Goal: Task Accomplishment & Management: Use online tool/utility

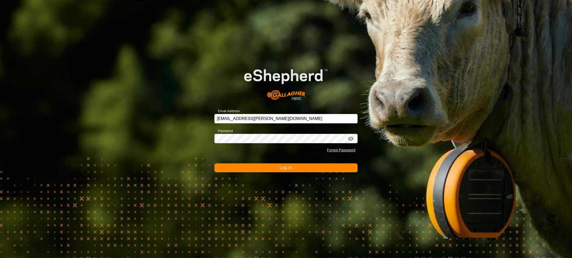
drag, startPoint x: 313, startPoint y: 168, endPoint x: 301, endPoint y: 167, distance: 12.3
click at [313, 168] on button "Log In" at bounding box center [285, 168] width 143 height 9
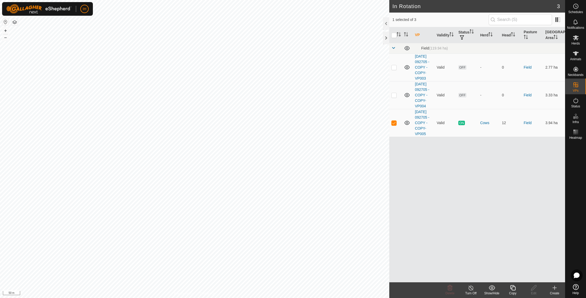
checkbox input "true"
checkbox input "false"
click at [571, 87] on icon at bounding box center [576, 85] width 6 height 6
drag, startPoint x: 564, startPoint y: 87, endPoint x: 538, endPoint y: 83, distance: 26.5
click at [538, 83] on link "In Rotation" at bounding box center [542, 84] width 45 height 10
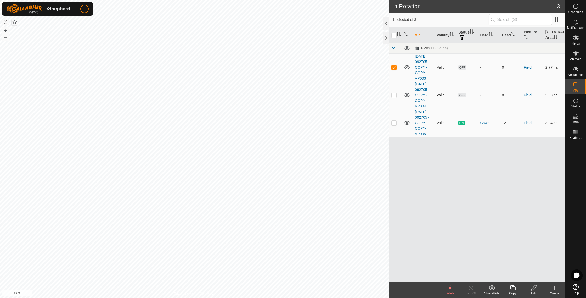
checkbox input "false"
checkbox input "true"
click at [555, 258] on icon at bounding box center [555, 287] width 6 height 6
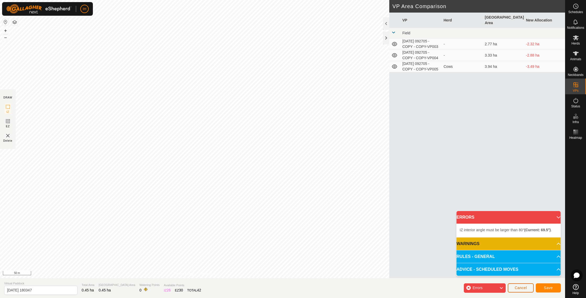
click at [521, 258] on span "Cancel" at bounding box center [521, 287] width 12 height 4
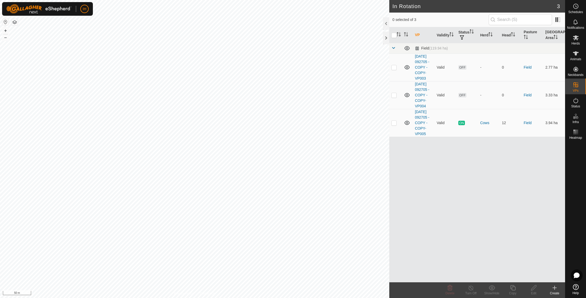
click at [556, 258] on icon at bounding box center [555, 287] width 6 height 6
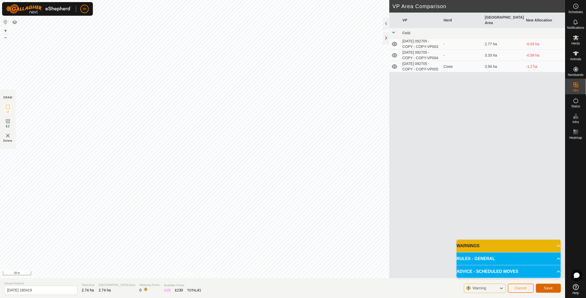
click at [549, 258] on span "Save" at bounding box center [548, 288] width 9 height 4
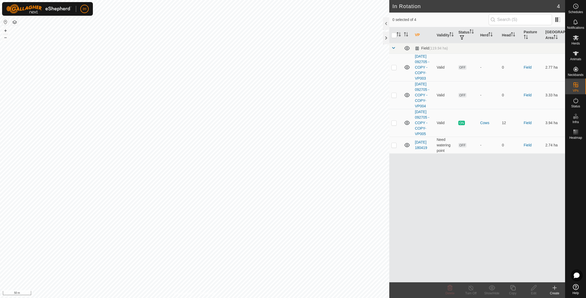
checkbox input "true"
click at [512, 258] on icon at bounding box center [513, 287] width 7 height 6
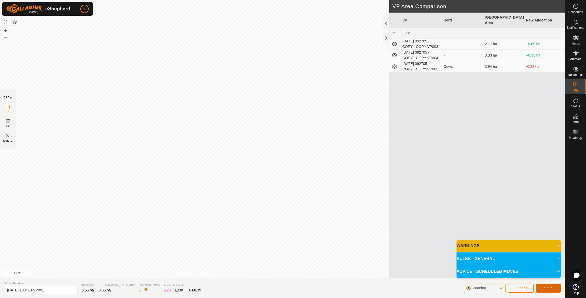
click at [549, 258] on span "Save" at bounding box center [548, 288] width 9 height 4
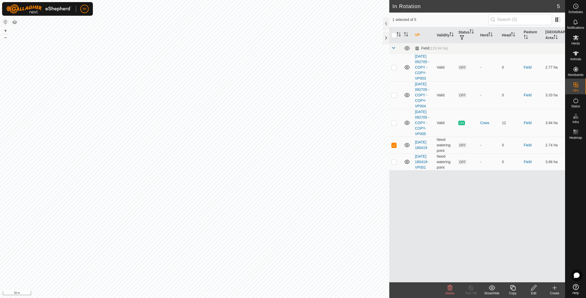
checkbox input "false"
checkbox input "true"
checkbox input "false"
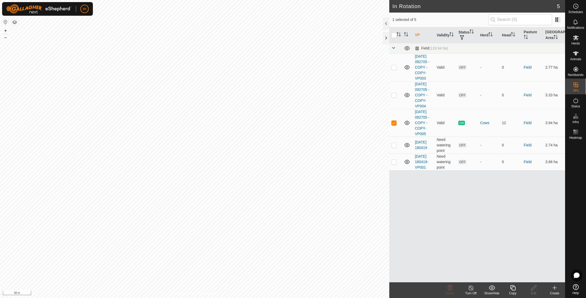
checkbox input "true"
click at [514, 258] on icon at bounding box center [513, 287] width 7 height 6
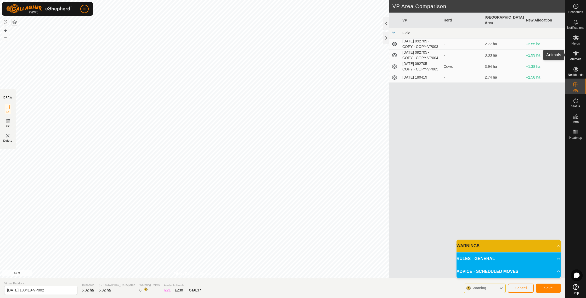
click at [571, 54] on es-animals-svg-icon at bounding box center [575, 53] width 9 height 8
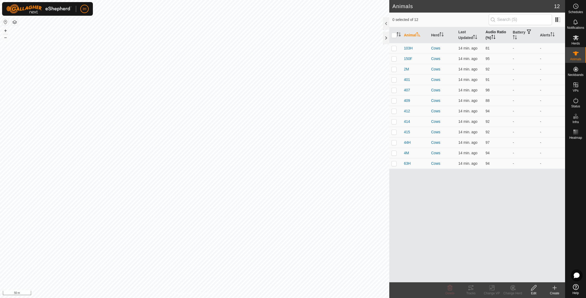
click at [494, 36] on icon "Activate to sort" at bounding box center [493, 37] width 4 height 4
click at [495, 32] on th "Audio Ratio (%)" at bounding box center [497, 35] width 27 height 16
click at [395, 49] on p-checkbox at bounding box center [393, 48] width 5 height 4
click at [472, 258] on div "Tracks" at bounding box center [471, 293] width 21 height 5
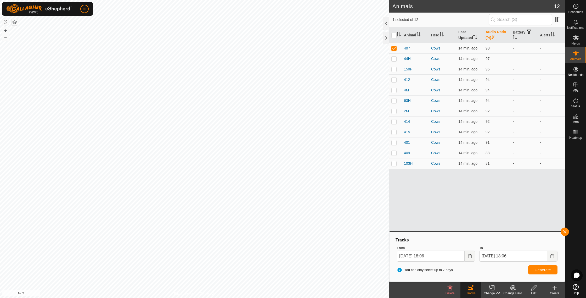
click at [396, 48] on p-checkbox at bounding box center [393, 48] width 5 height 4
checkbox input "false"
click at [395, 164] on p-checkbox at bounding box center [393, 163] width 5 height 4
checkbox input "true"
click at [535, 258] on span "Generate" at bounding box center [543, 270] width 16 height 4
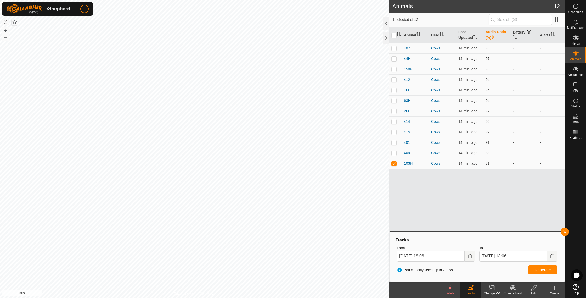
drag, startPoint x: 395, startPoint y: 48, endPoint x: 395, endPoint y: 55, distance: 7.1
click at [395, 48] on p-checkbox at bounding box center [393, 48] width 5 height 4
checkbox input "true"
drag, startPoint x: 395, startPoint y: 58, endPoint x: 392, endPoint y: 68, distance: 10.6
click at [395, 58] on p-checkbox at bounding box center [393, 59] width 5 height 4
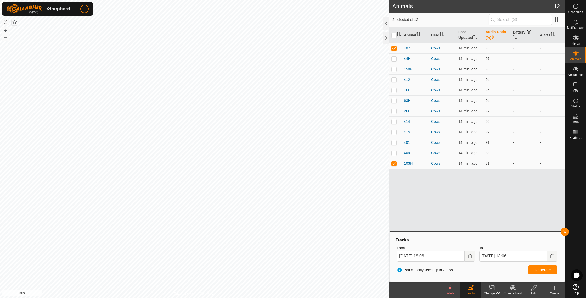
checkbox input "true"
click at [393, 70] on p-checkbox at bounding box center [393, 69] width 5 height 4
checkbox input "true"
drag, startPoint x: 393, startPoint y: 77, endPoint x: 397, endPoint y: 86, distance: 9.7
click at [393, 77] on p-tablecheckbox at bounding box center [393, 79] width 5 height 4
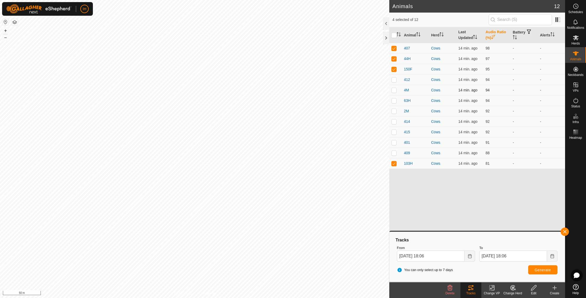
checkbox input "true"
click at [546, 258] on span "Generate" at bounding box center [543, 270] width 16 height 4
click at [394, 35] on input "checkbox" at bounding box center [393, 35] width 5 height 5
checkbox input "true"
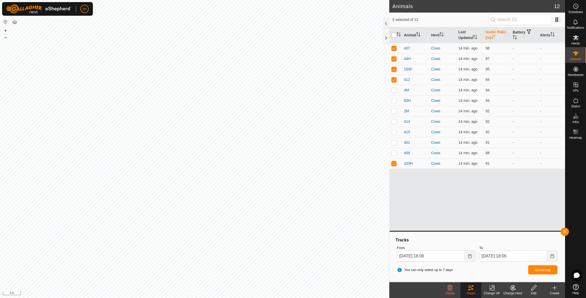
checkbox input "true"
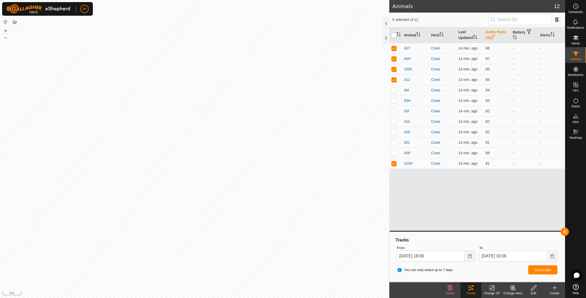
checkbox input "true"
click at [394, 35] on input "checkbox" at bounding box center [393, 35] width 5 height 5
checkbox input "false"
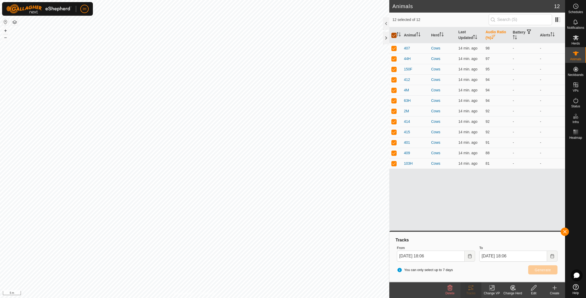
checkbox input "false"
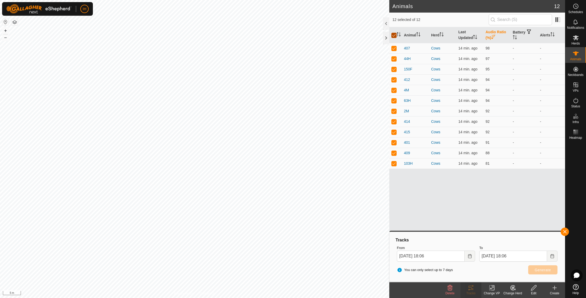
checkbox input "false"
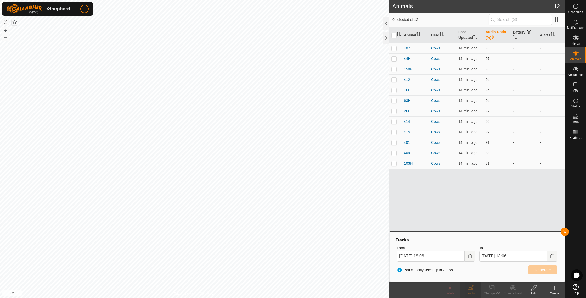
click at [397, 60] on td at bounding box center [395, 58] width 13 height 10
checkbox input "true"
click at [548, 258] on span "Generate" at bounding box center [543, 270] width 16 height 4
click at [571, 132] on rect at bounding box center [577, 131] width 1 height 1
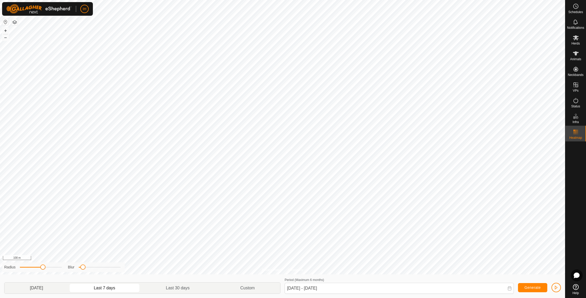
click at [37, 258] on p-togglebutton "[DATE]" at bounding box center [36, 287] width 64 height 11
drag, startPoint x: 41, startPoint y: 289, endPoint x: 84, endPoint y: 288, distance: 42.9
click at [41, 258] on p-togglebutton "[DATE]" at bounding box center [36, 287] width 64 height 11
click at [525, 258] on button "Generate" at bounding box center [532, 287] width 29 height 9
drag, startPoint x: 178, startPoint y: 287, endPoint x: 209, endPoint y: 286, distance: 31.1
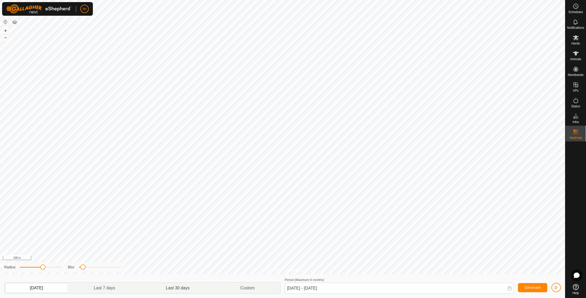
click at [179, 258] on p-togglebutton "Last 30 days" at bounding box center [178, 287] width 74 height 11
type input "[DATE] - [DATE]"
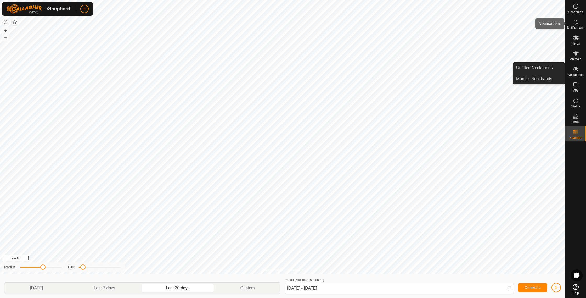
click at [571, 26] on span "Notifications" at bounding box center [575, 27] width 17 height 3
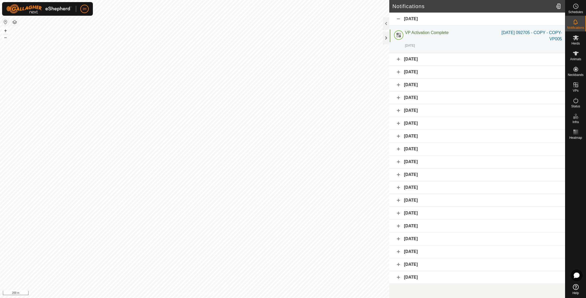
click at [401, 58] on div "[DATE]" at bounding box center [477, 59] width 176 height 13
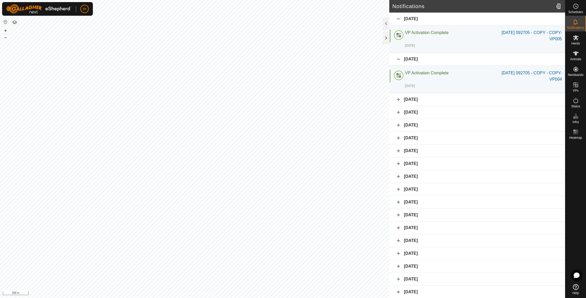
click at [401, 100] on div "[DATE]" at bounding box center [477, 99] width 176 height 13
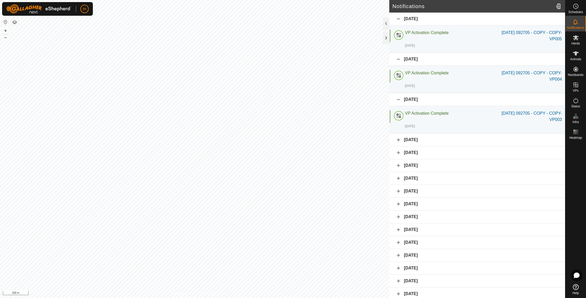
click at [400, 142] on div "[DATE]" at bounding box center [477, 139] width 176 height 13
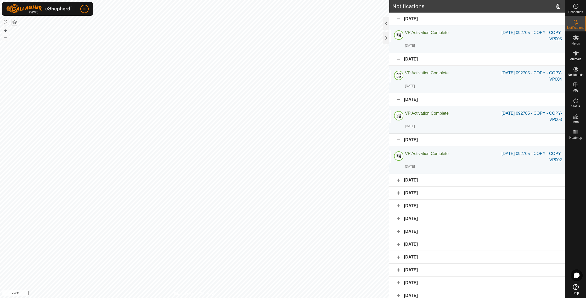
click at [399, 180] on div "[DATE]" at bounding box center [477, 180] width 176 height 13
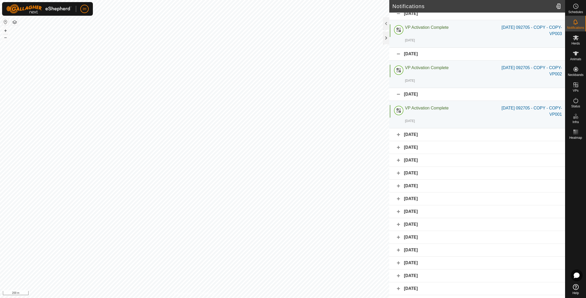
scroll to position [96, 0]
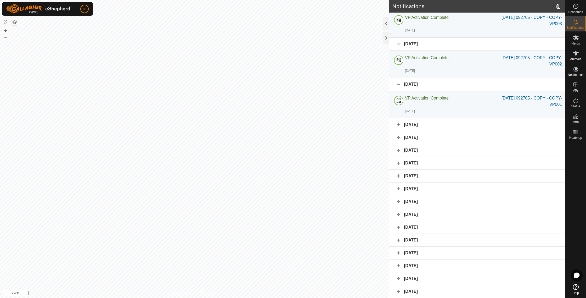
click at [399, 258] on div "[DATE]" at bounding box center [477, 291] width 176 height 13
click at [398, 258] on div "[DATE]" at bounding box center [477, 278] width 176 height 13
